Goal: Use online tool/utility: Utilize a website feature to perform a specific function

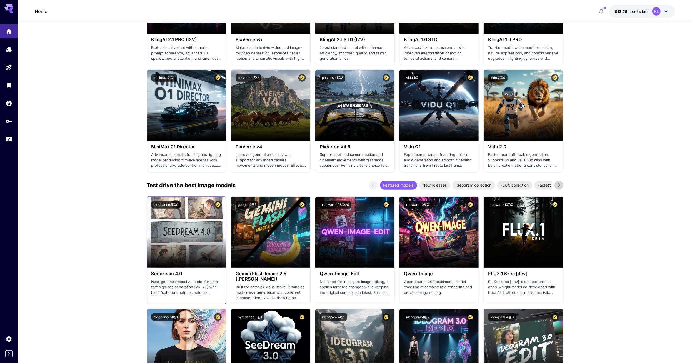
scroll to position [417, 0]
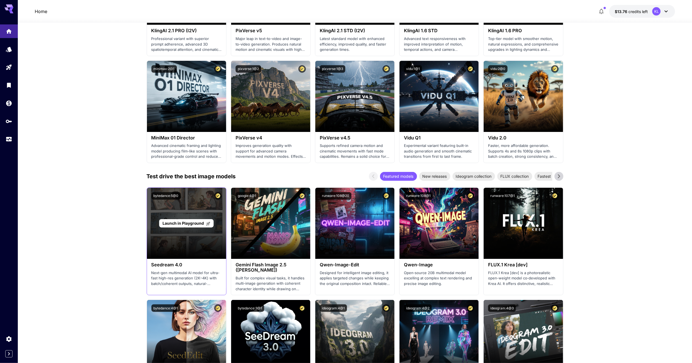
click at [179, 224] on span "Launch in Playground" at bounding box center [183, 223] width 42 height 5
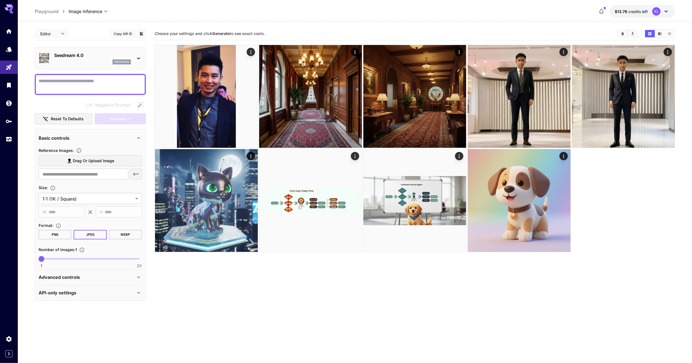
click at [137, 58] on icon at bounding box center [138, 58] width 7 height 7
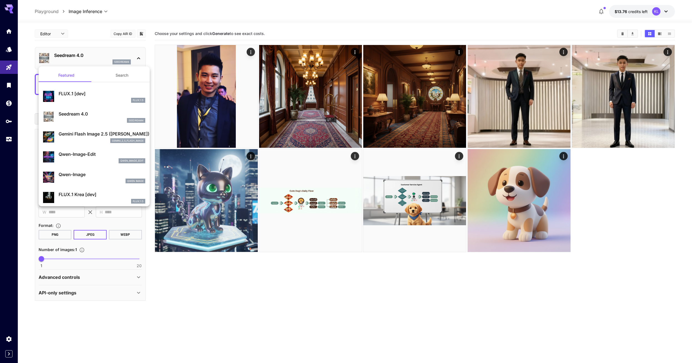
click at [137, 58] on div at bounding box center [348, 181] width 696 height 363
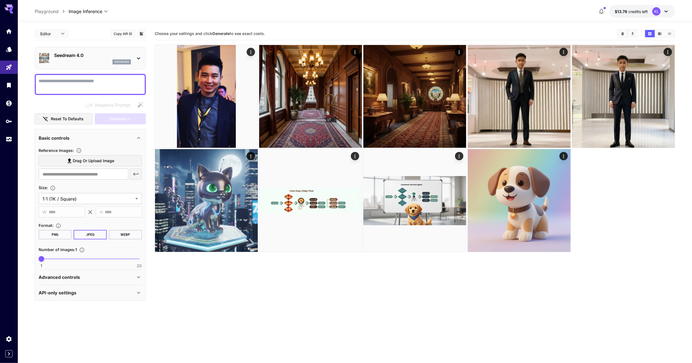
click at [137, 58] on icon at bounding box center [138, 58] width 7 height 7
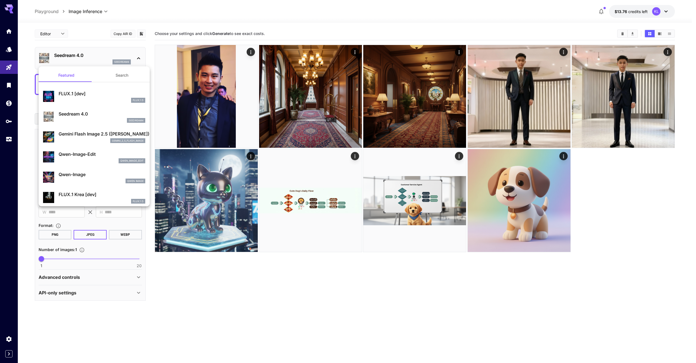
click at [137, 58] on div at bounding box center [348, 181] width 696 height 363
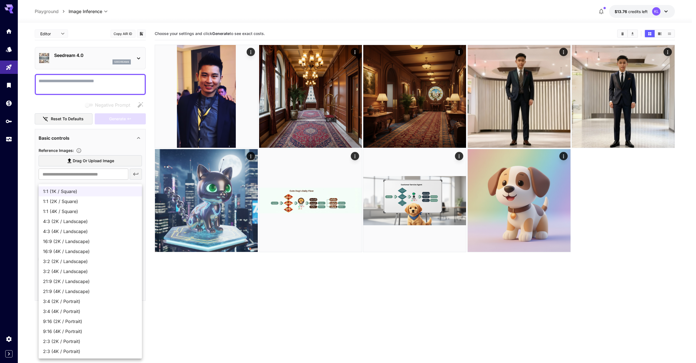
click at [110, 193] on body "**********" at bounding box center [348, 203] width 696 height 407
click at [273, 309] on div at bounding box center [348, 181] width 696 height 363
